Goal: Task Accomplishment & Management: Manage account settings

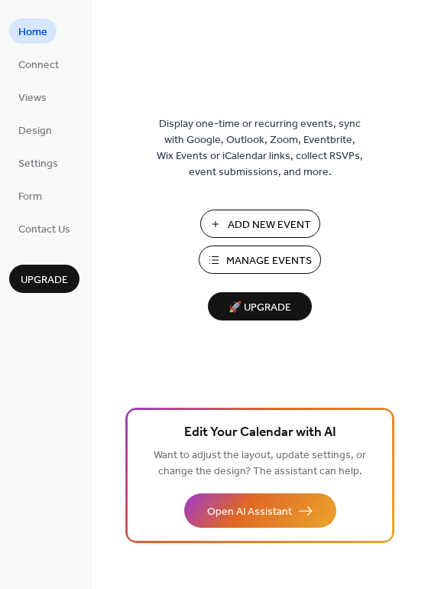
click at [241, 256] on span "Manage Events" at bounding box center [269, 261] width 86 height 16
click at [238, 259] on span "Manage Events" at bounding box center [269, 261] width 86 height 16
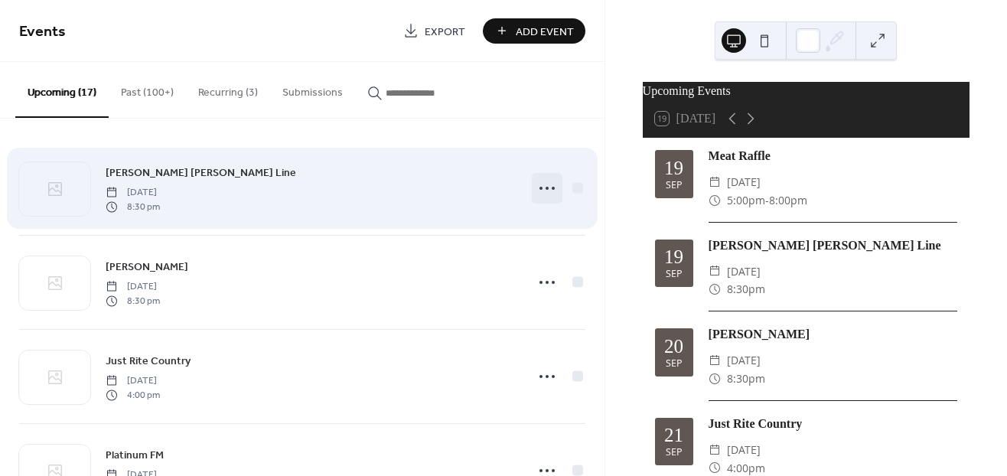
click at [537, 192] on icon at bounding box center [547, 188] width 24 height 24
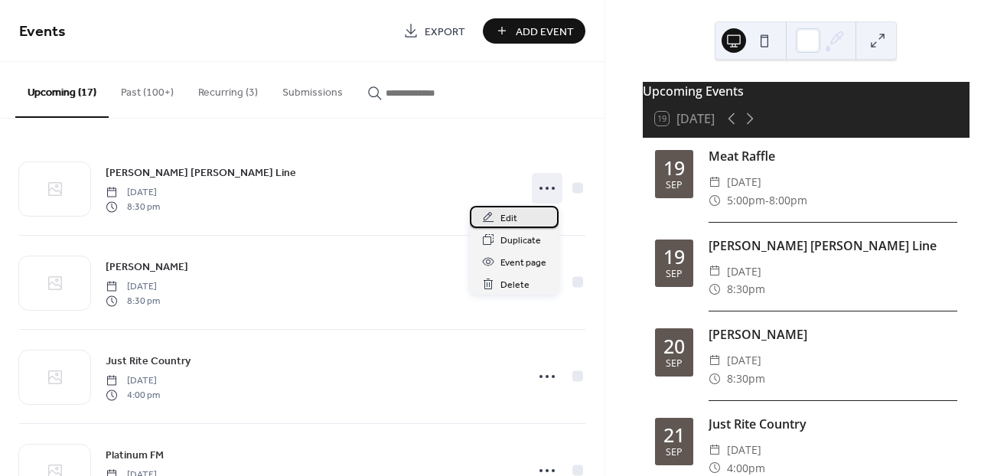
click at [523, 216] on div "Edit" at bounding box center [514, 217] width 89 height 22
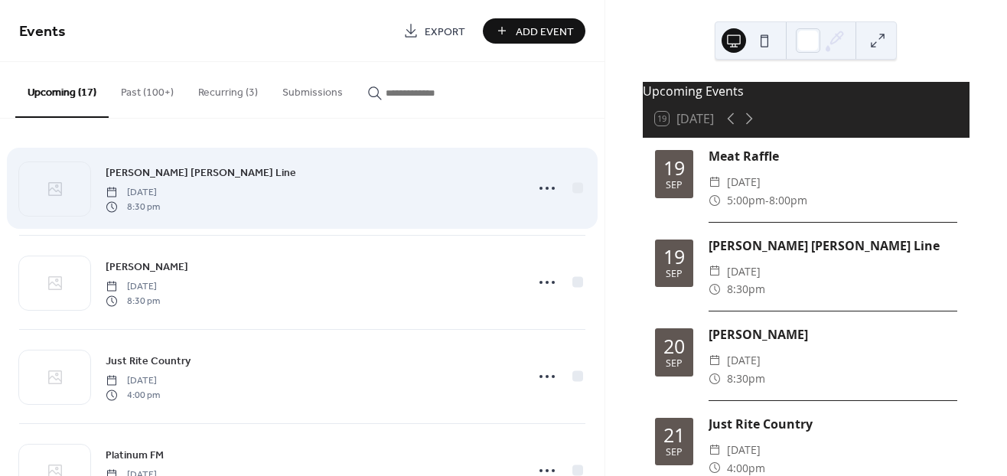
click at [361, 213] on div "Mason Dixon Line Friday, September 19, 2025 8:30 pm" at bounding box center [302, 188] width 566 height 93
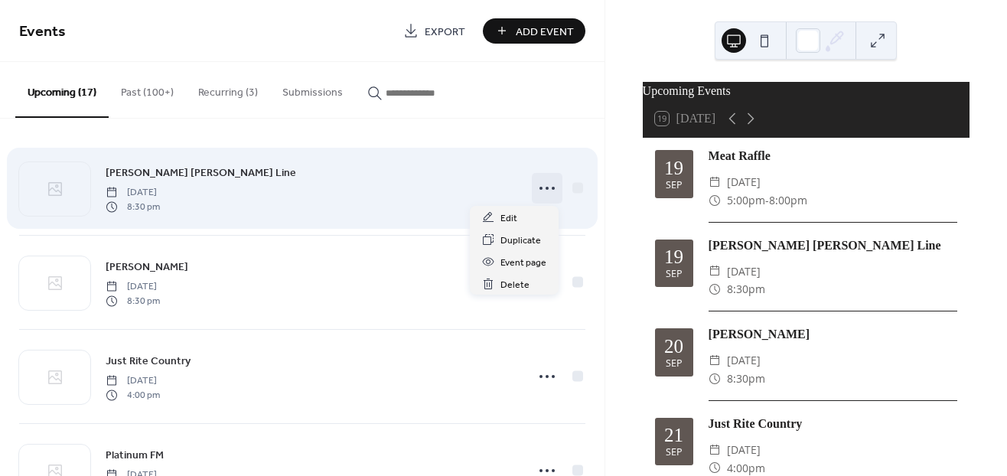
click at [539, 197] on icon at bounding box center [547, 188] width 24 height 24
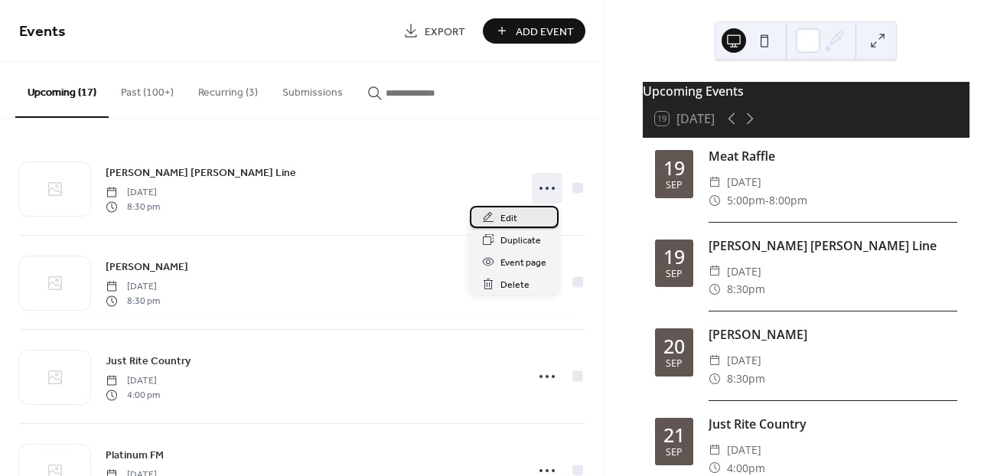
click at [530, 217] on div "Edit" at bounding box center [514, 217] width 89 height 22
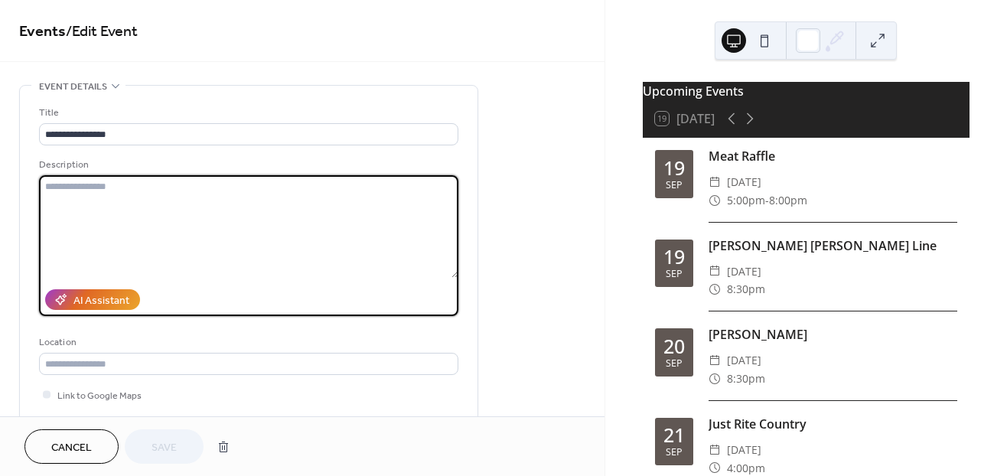
click at [415, 229] on textarea at bounding box center [248, 226] width 419 height 103
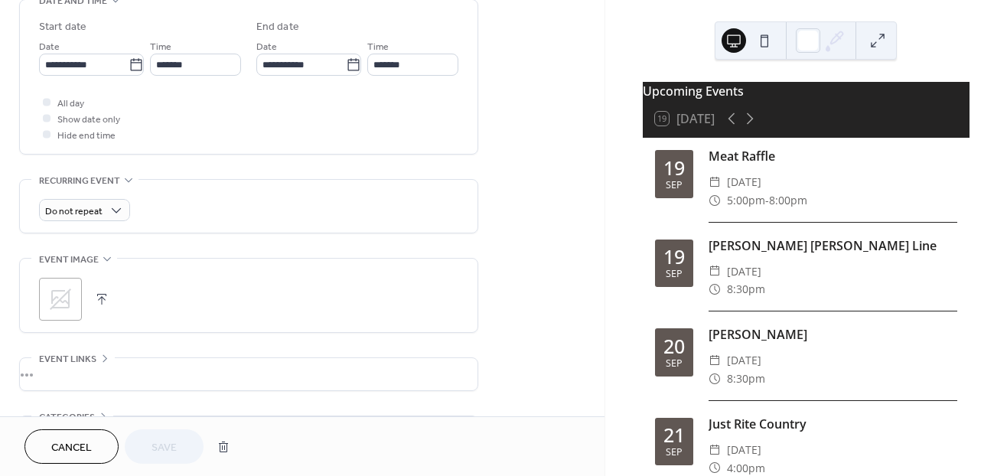
scroll to position [604, 0]
